Goal: Information Seeking & Learning: Learn about a topic

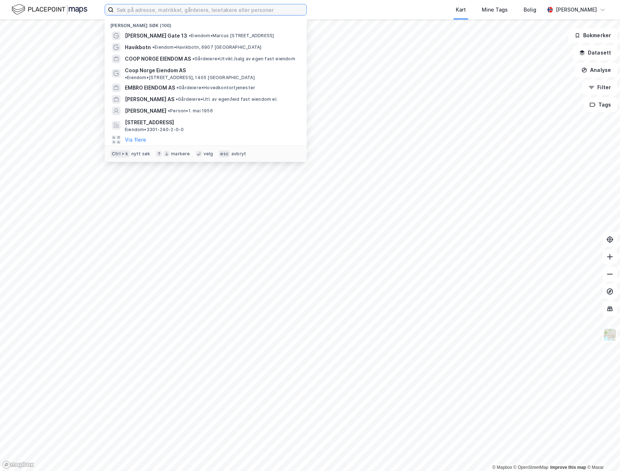
click at [264, 10] on input at bounding box center [210, 9] width 193 height 11
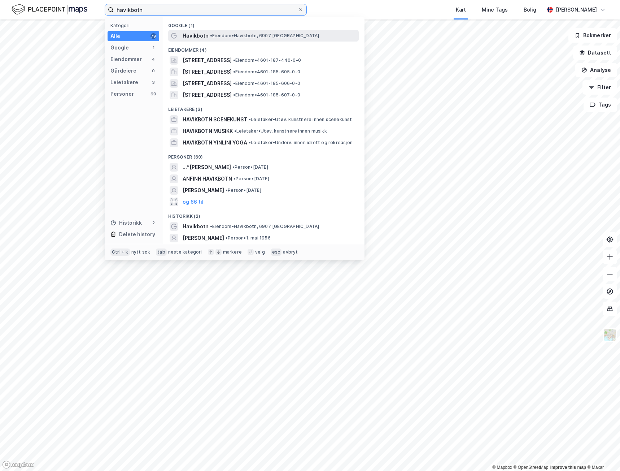
type input "havikbotn"
click at [222, 36] on span "• [PERSON_NAME], 6907 [GEOGRAPHIC_DATA]" at bounding box center [264, 36] width 109 height 6
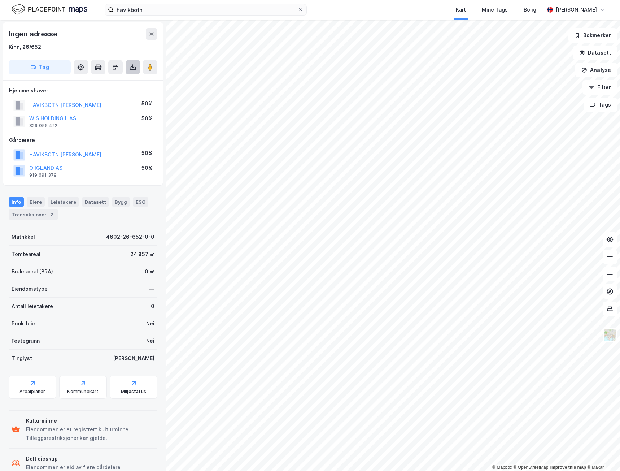
click at [134, 65] on icon at bounding box center [132, 67] width 7 height 7
click at [117, 79] on div "Last ned grunnbok" at bounding box center [97, 82] width 42 height 6
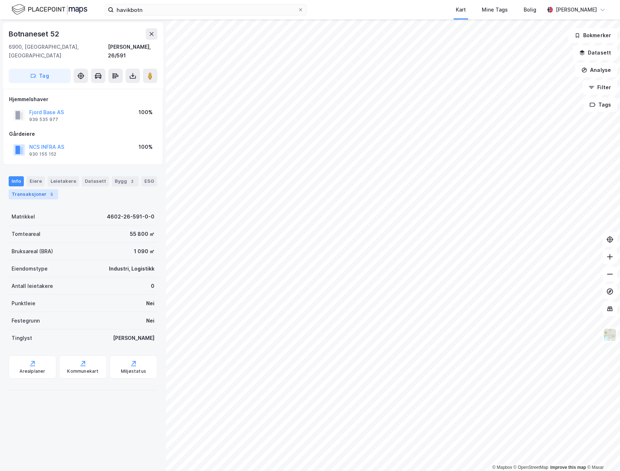
click at [19, 189] on div "Transaksjoner 5" at bounding box center [33, 194] width 49 height 10
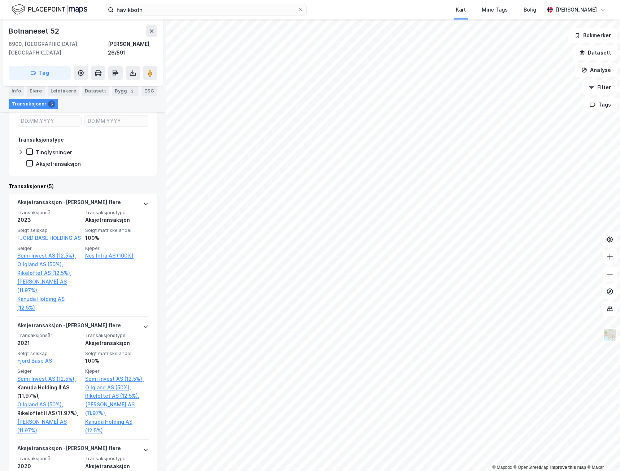
scroll to position [144, 0]
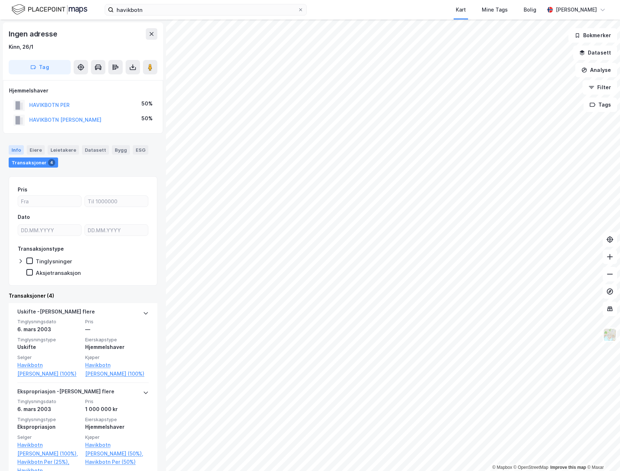
click at [16, 150] on div "Info" at bounding box center [16, 149] width 15 height 9
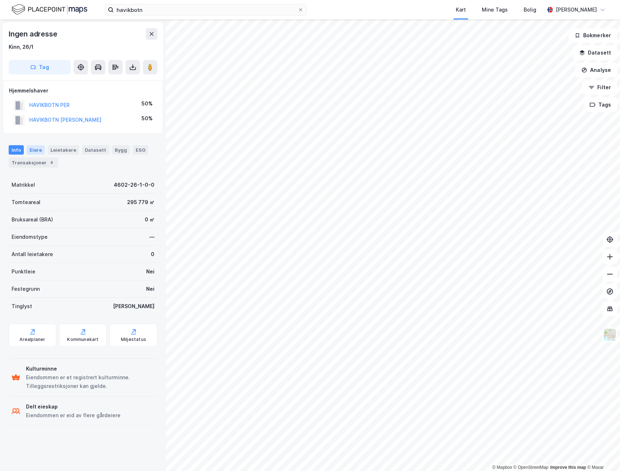
click at [35, 151] on div "Eiere" at bounding box center [36, 149] width 18 height 9
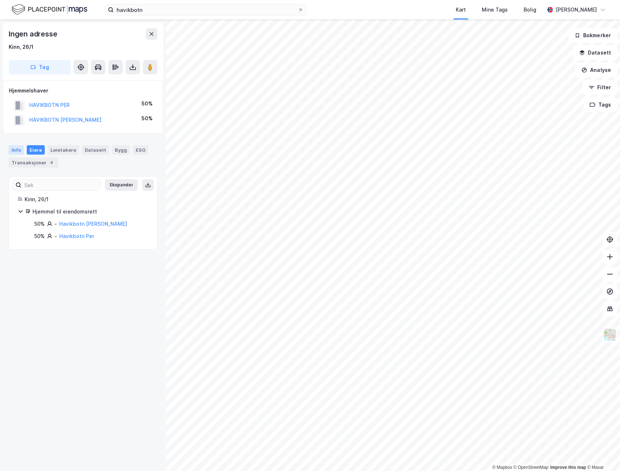
click at [12, 152] on div "Info" at bounding box center [16, 149] width 15 height 9
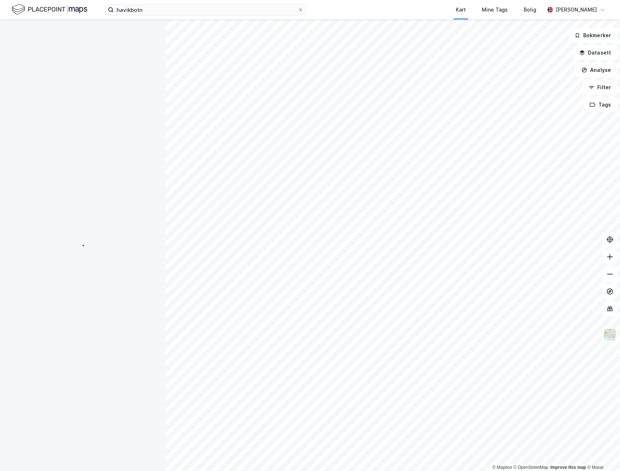
scroll to position [18, 0]
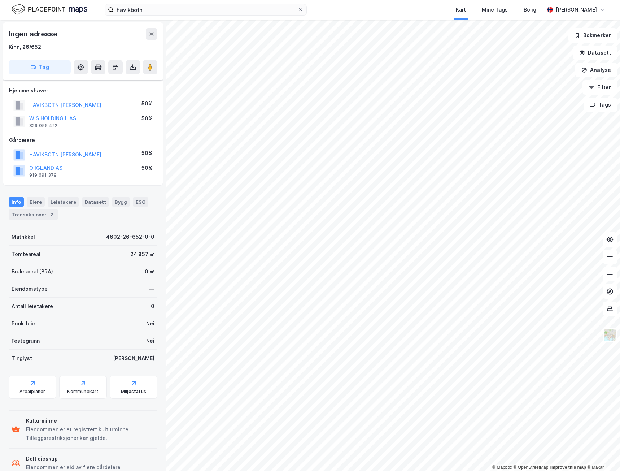
scroll to position [18, 0]
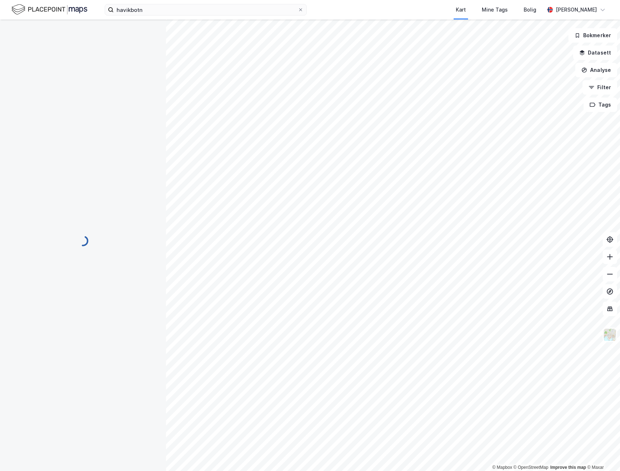
scroll to position [18, 0]
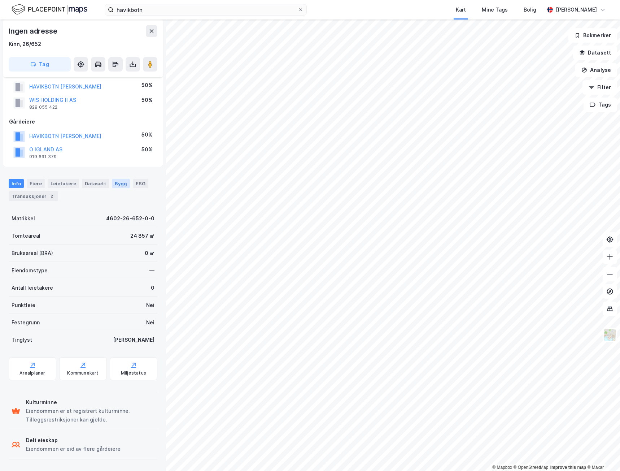
click at [116, 184] on div "Bygg" at bounding box center [121, 183] width 18 height 9
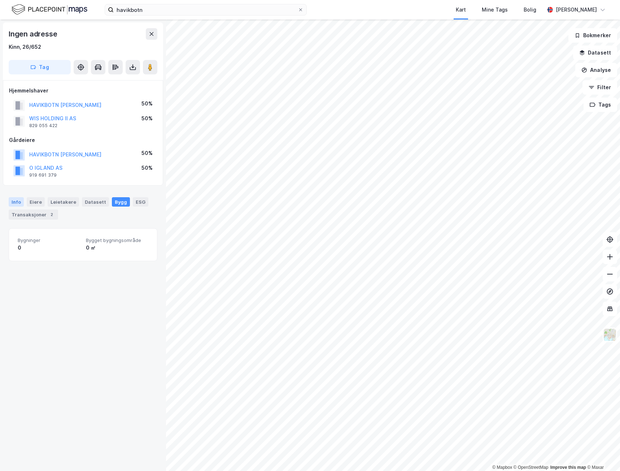
click at [18, 203] on div "Info" at bounding box center [16, 201] width 15 height 9
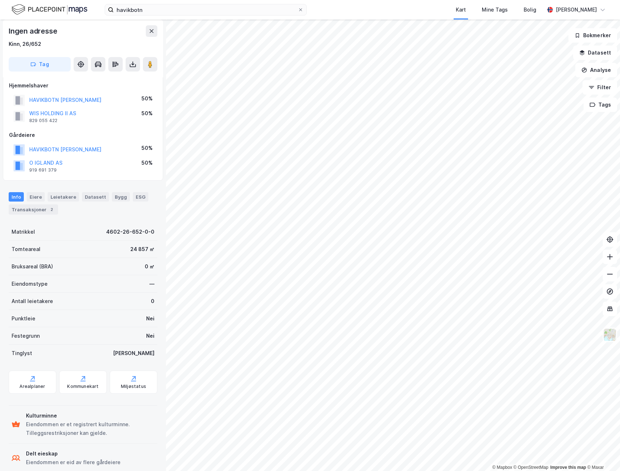
scroll to position [18, 0]
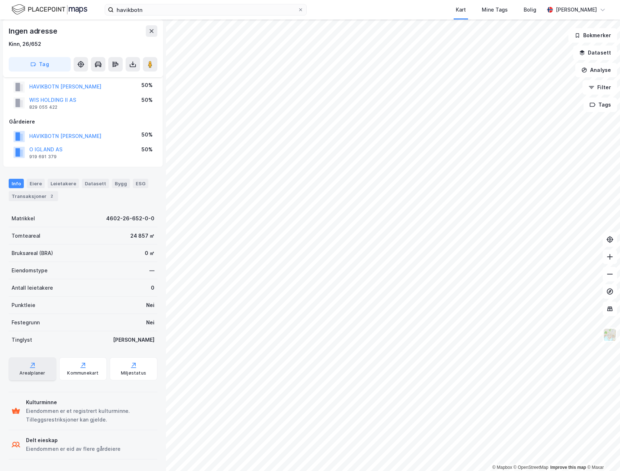
click at [34, 365] on icon at bounding box center [32, 364] width 3 height 3
